Goal: Check status: Check status

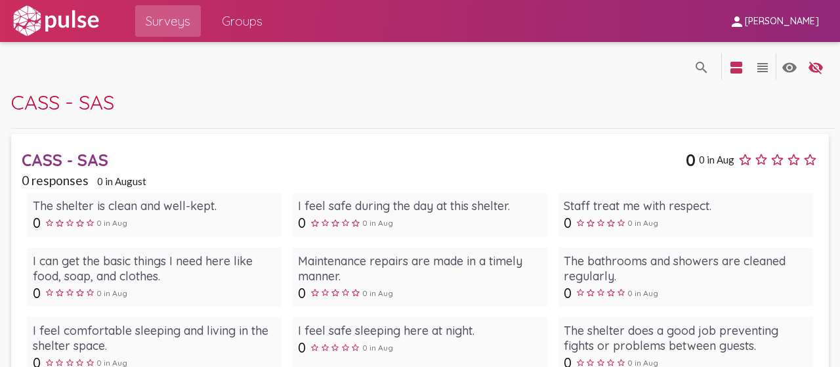
scroll to position [2859, 0]
